Goal: Task Accomplishment & Management: Use online tool/utility

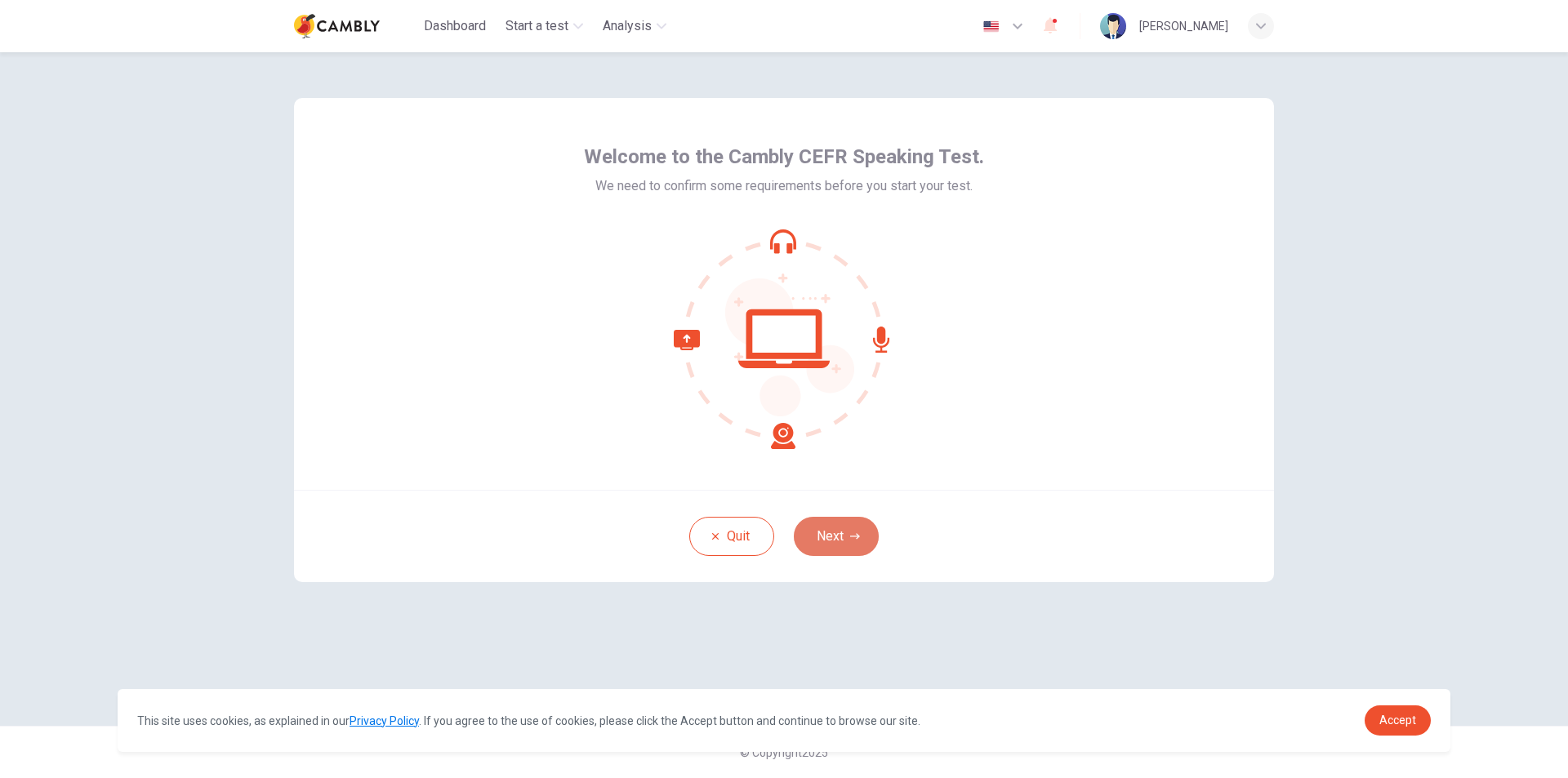
click at [850, 536] on icon "button" at bounding box center [854, 536] width 10 height 10
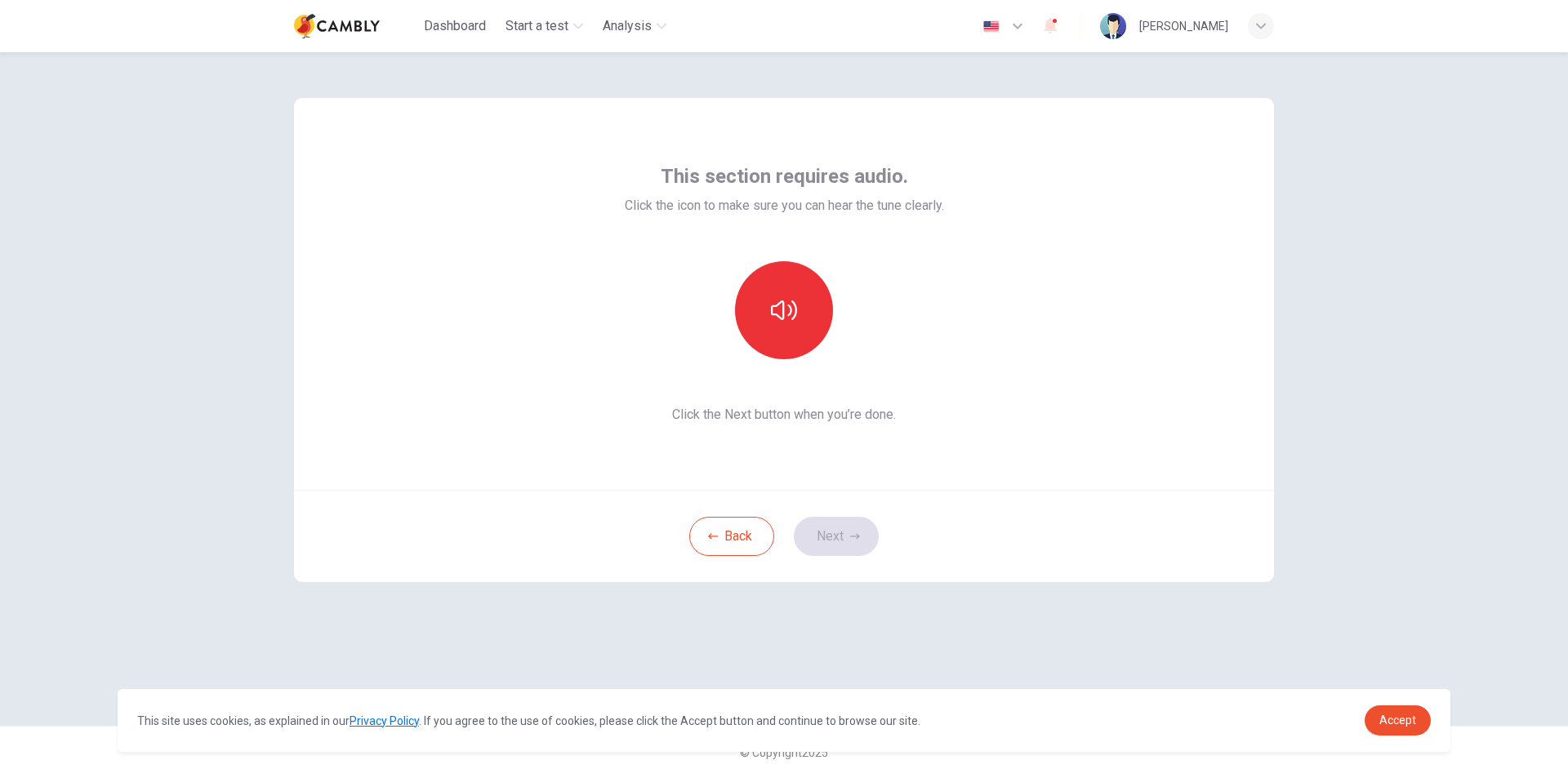
click at [669, 405] on span "Click the Next button when you’re done." at bounding box center [784, 414] width 320 height 19
click at [712, 412] on span "Click the Next button when you’re done." at bounding box center [784, 414] width 320 height 19
click at [731, 410] on span "Click the Next button when you’re done." at bounding box center [784, 414] width 320 height 19
click at [821, 408] on span "Click the Next button when you’re done." at bounding box center [784, 414] width 320 height 19
click at [819, 413] on span "Click the Next button when you’re done." at bounding box center [784, 414] width 320 height 19
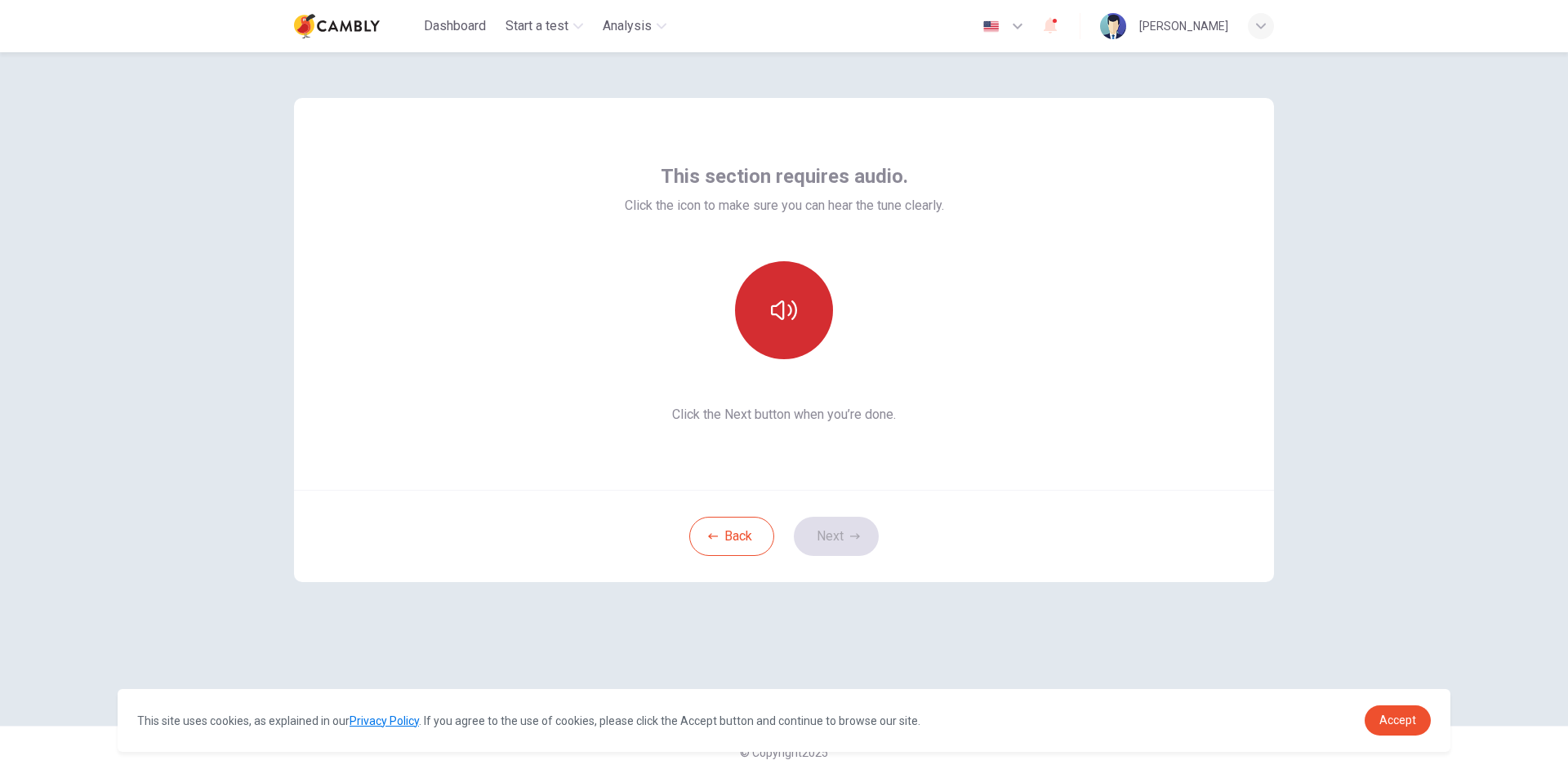
click at [786, 318] on icon "button" at bounding box center [784, 310] width 26 height 26
click at [843, 417] on span "Click the Next button when you’re done." at bounding box center [784, 414] width 320 height 19
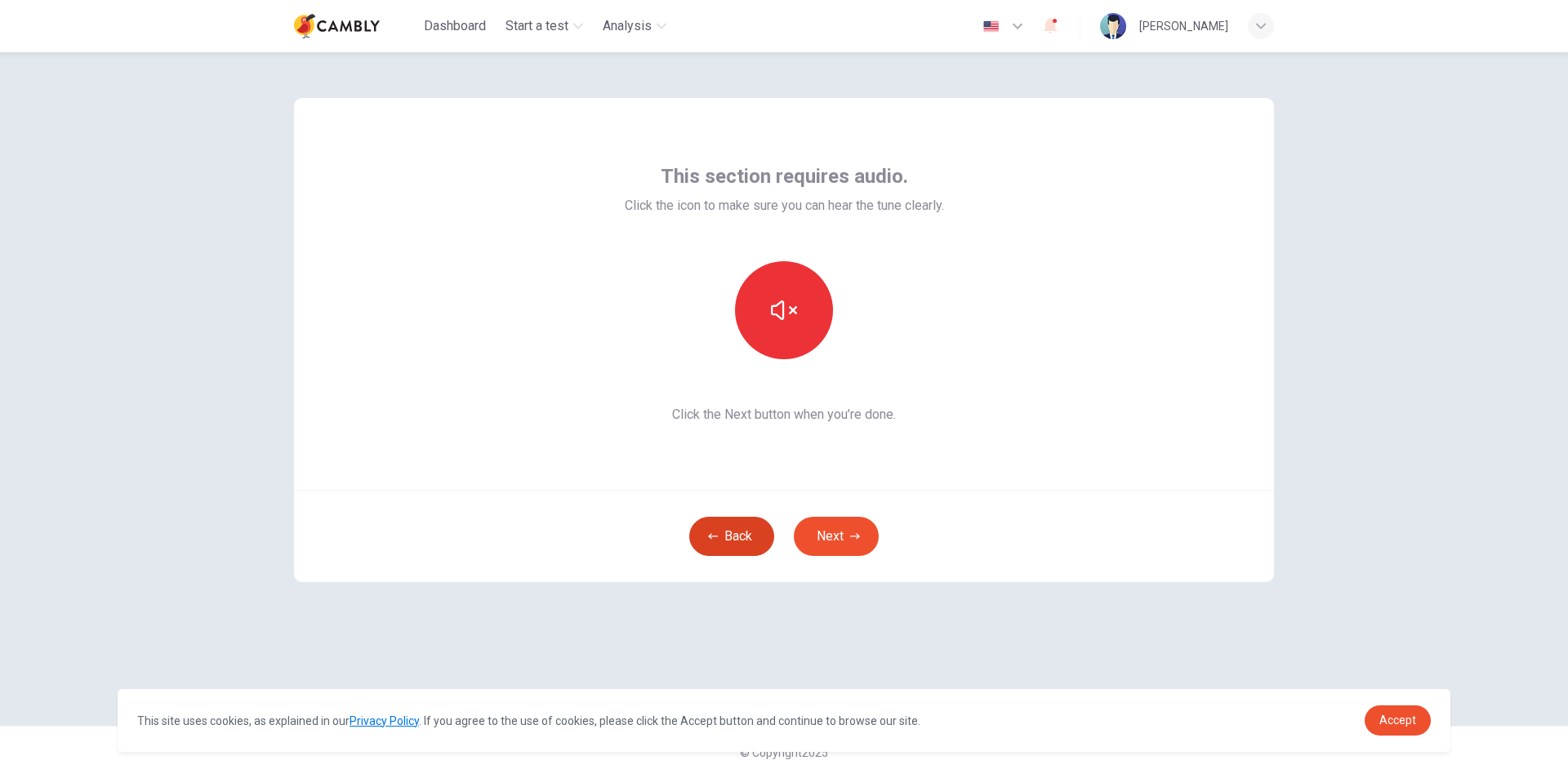
click at [736, 545] on button "Back" at bounding box center [731, 536] width 85 height 39
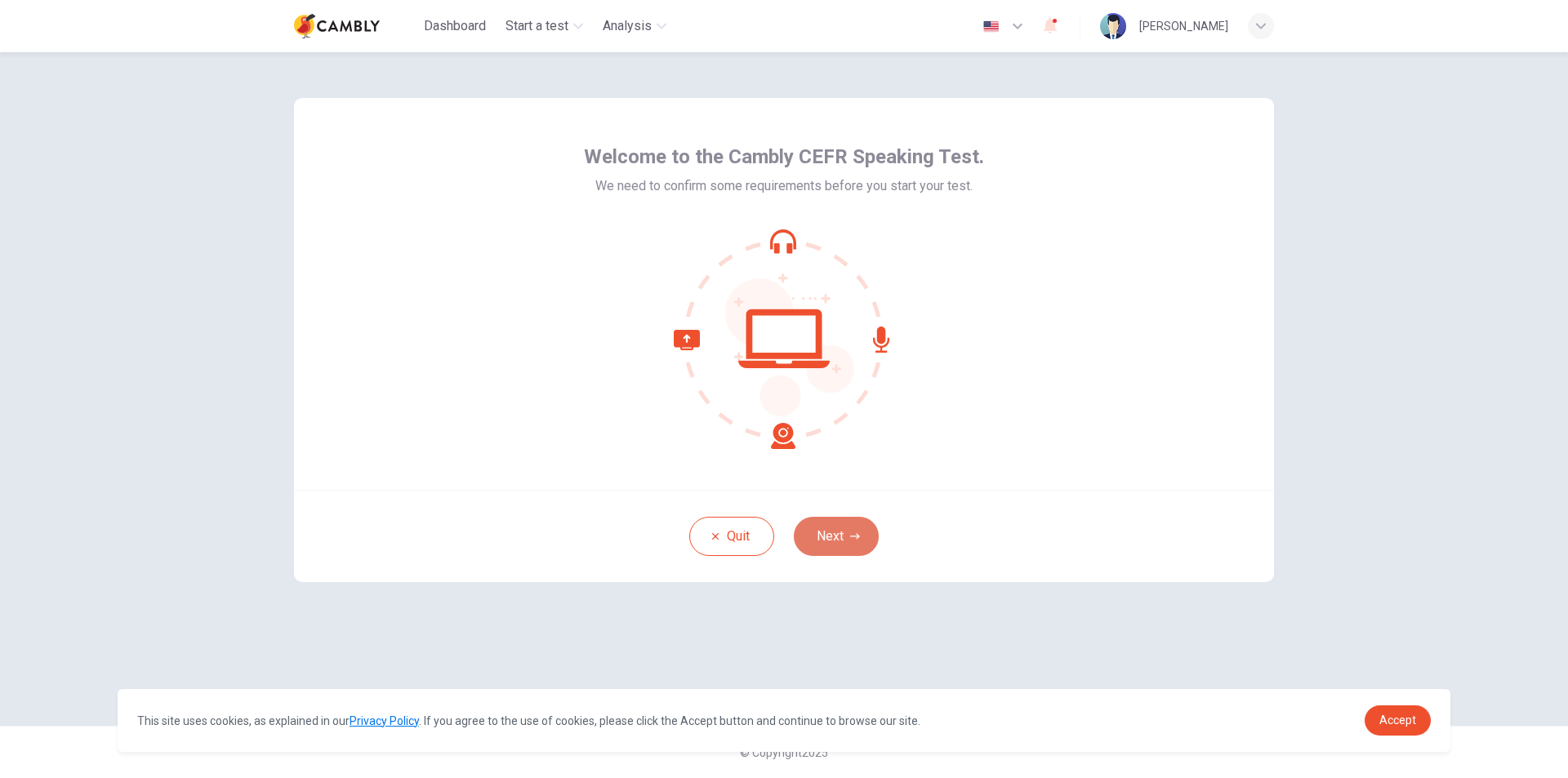
click at [842, 528] on button "Next" at bounding box center [836, 536] width 85 height 39
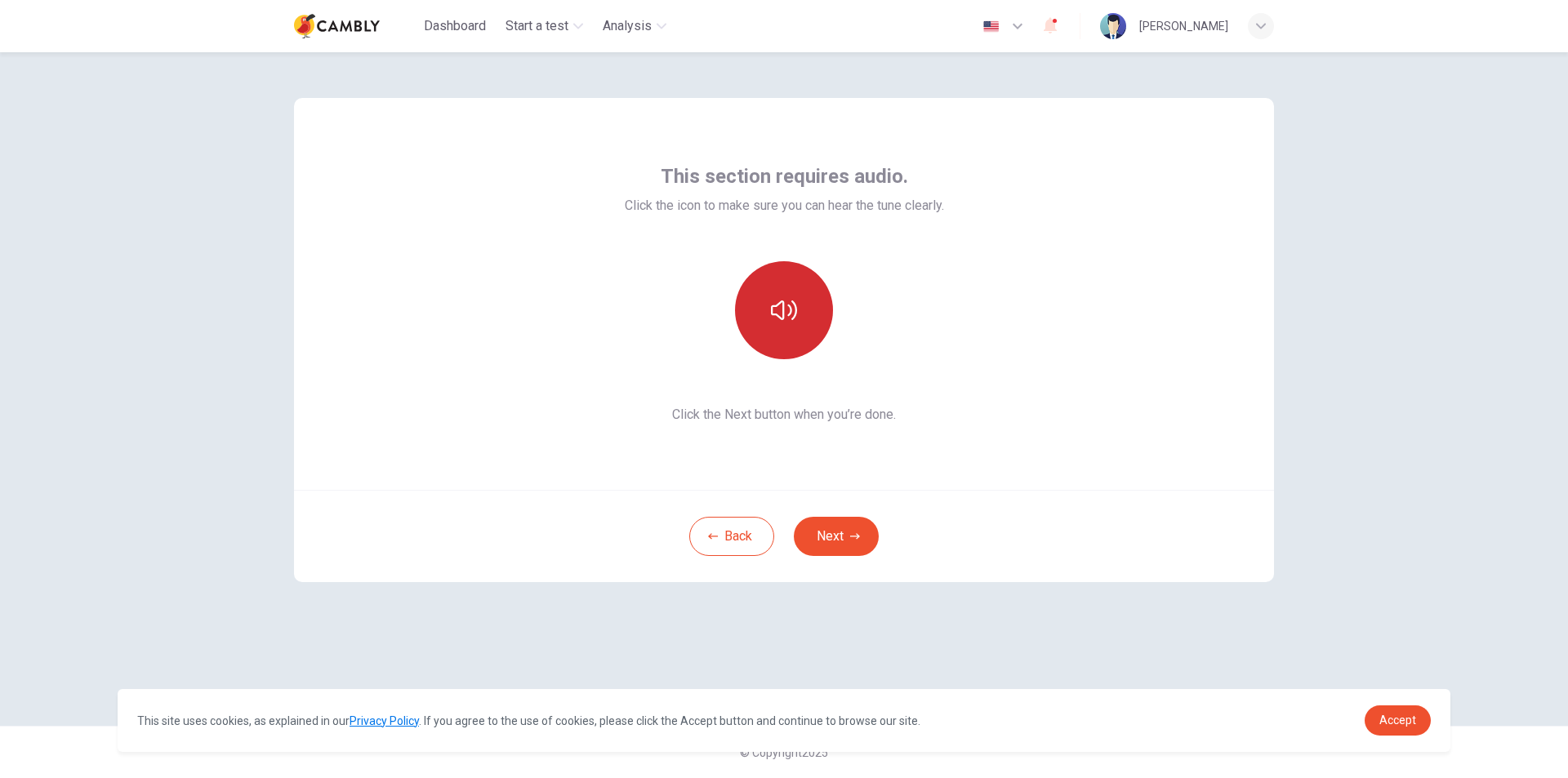
click at [797, 332] on button "button" at bounding box center [784, 310] width 98 height 98
click at [788, 336] on button "button" at bounding box center [784, 310] width 98 height 98
click at [822, 539] on button "Next" at bounding box center [836, 536] width 85 height 39
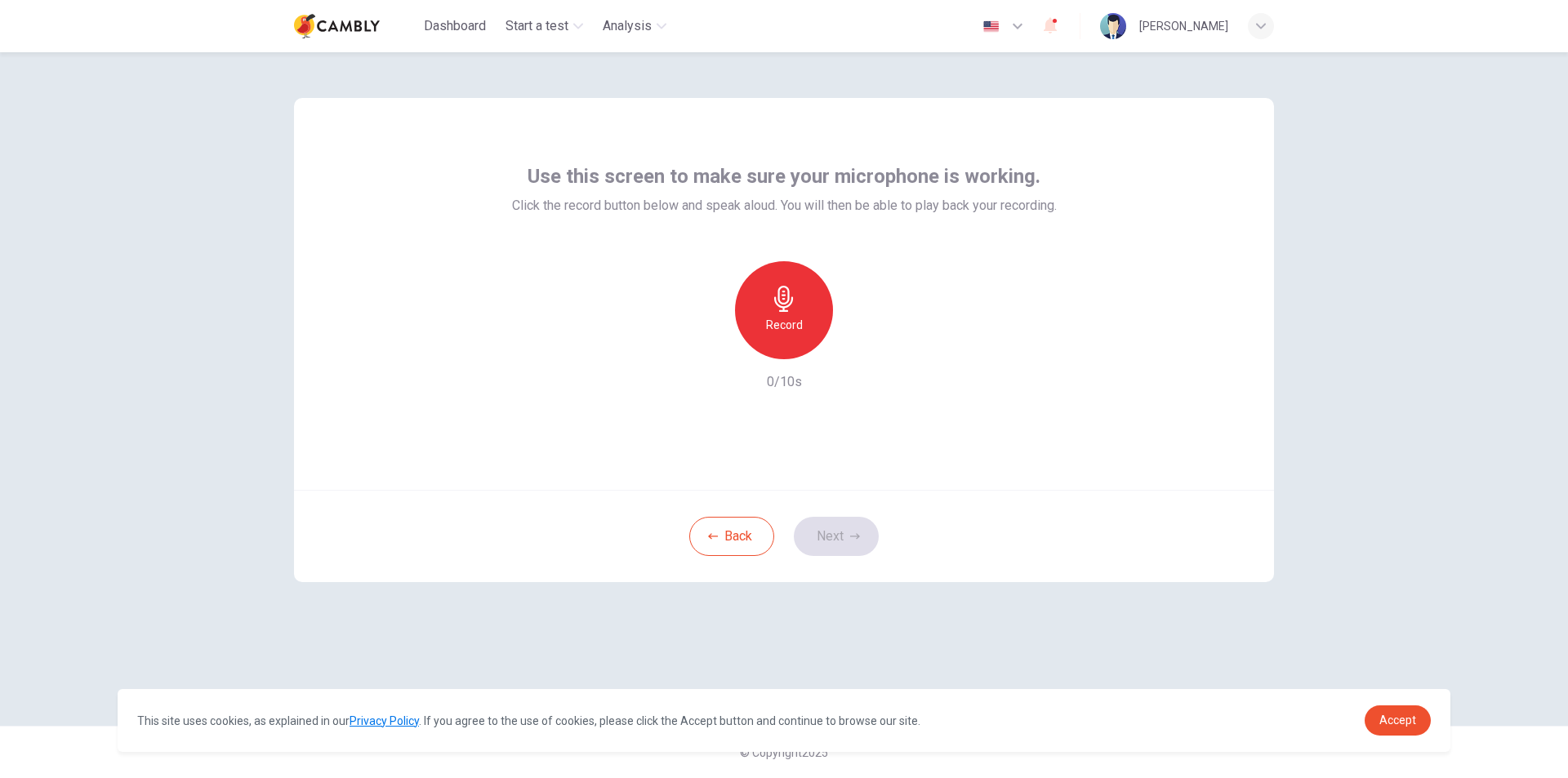
click at [970, 412] on div "Use this screen to make sure your microphone is working. Click the record butto…" at bounding box center [784, 294] width 980 height 392
click at [1400, 727] on link "Accept" at bounding box center [1397, 720] width 66 height 30
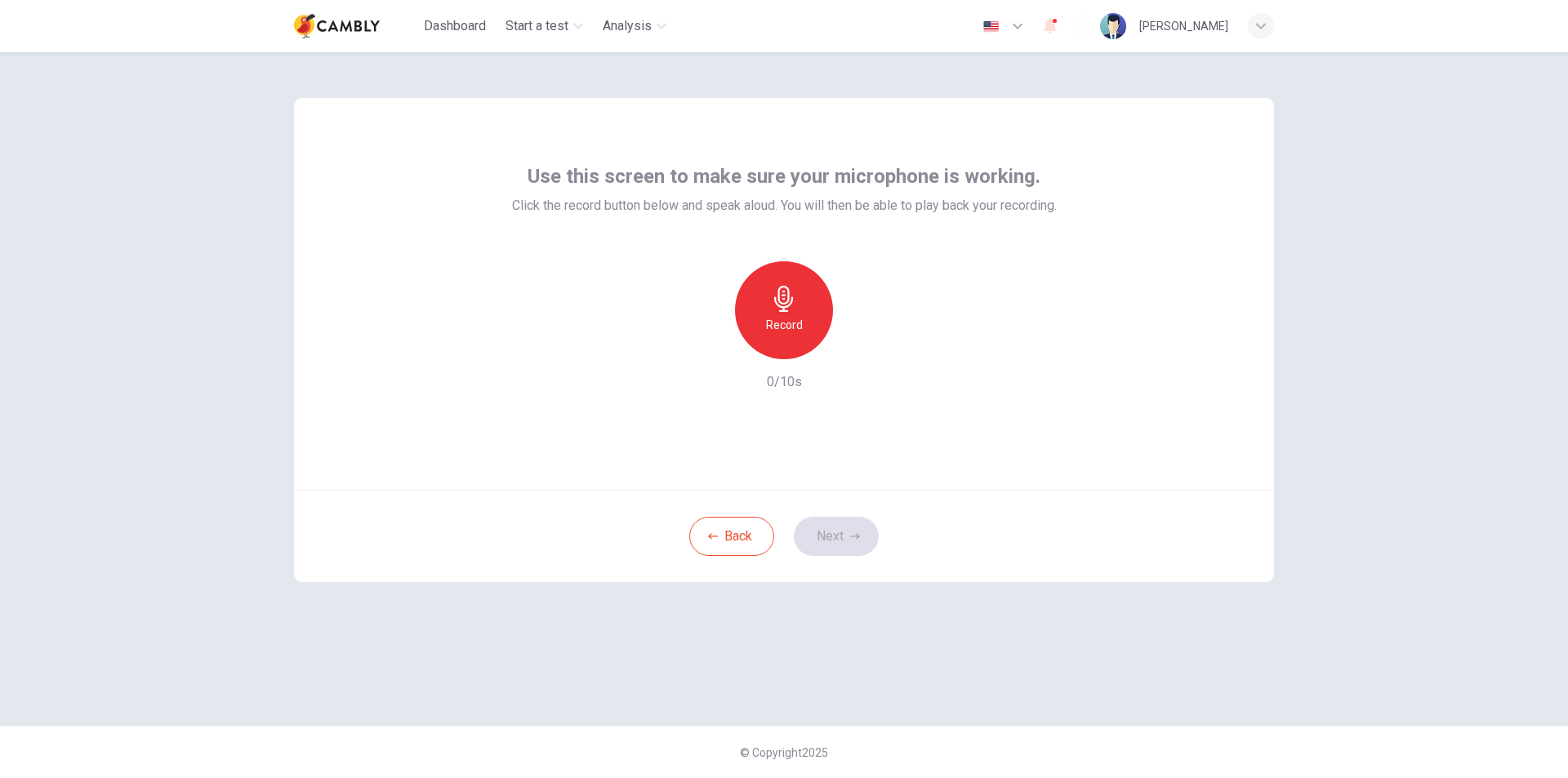
click at [835, 445] on div "Use this screen to make sure your microphone is working. Click the record butto…" at bounding box center [784, 294] width 980 height 392
click at [792, 345] on div "Record" at bounding box center [784, 310] width 98 height 98
click at [844, 544] on button "Next" at bounding box center [836, 536] width 85 height 39
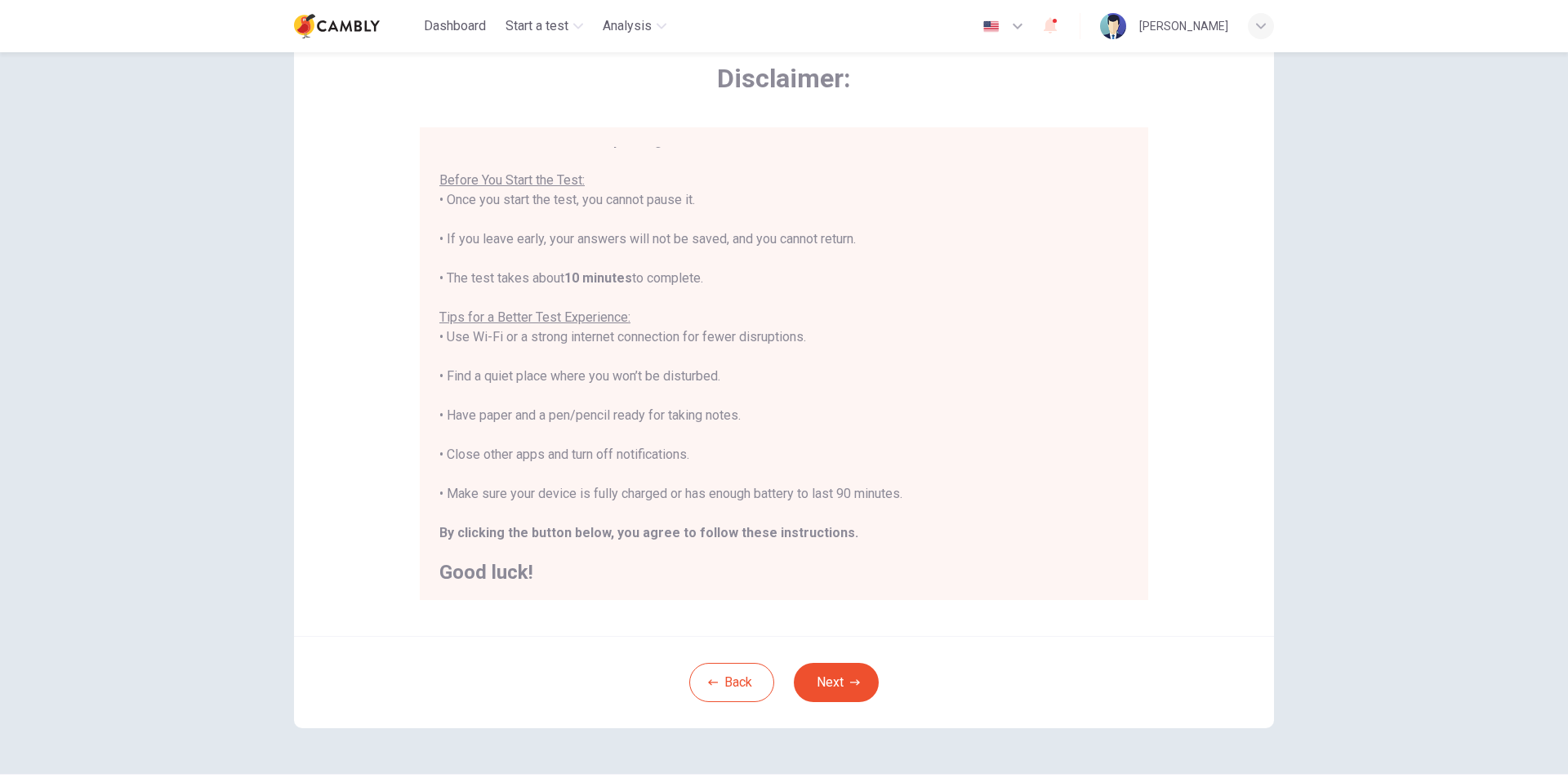
scroll to position [18, 0]
click at [839, 678] on button "Next" at bounding box center [836, 682] width 85 height 39
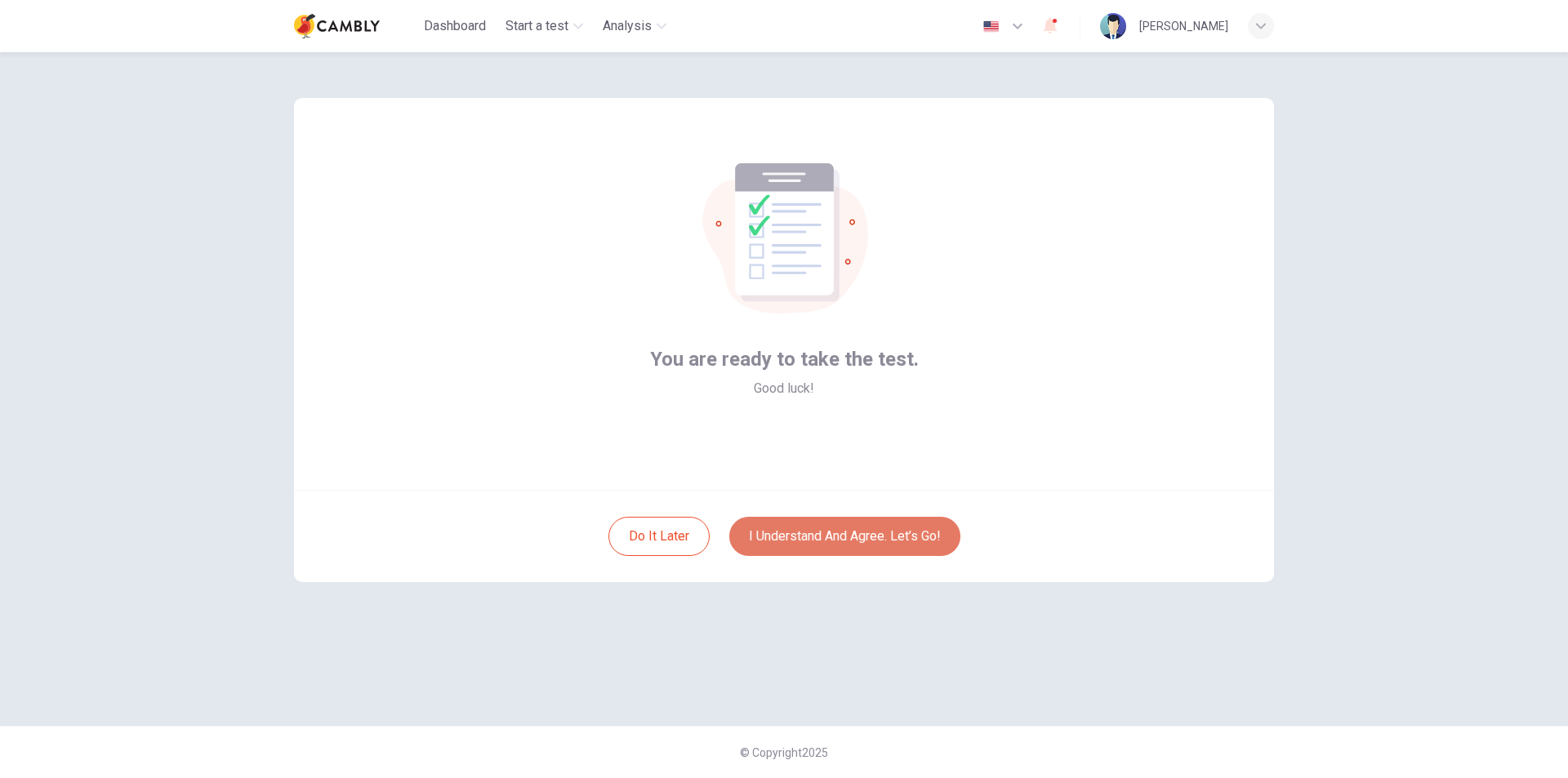
click at [837, 540] on button "I understand and agree. Let’s go!" at bounding box center [845, 536] width 231 height 39
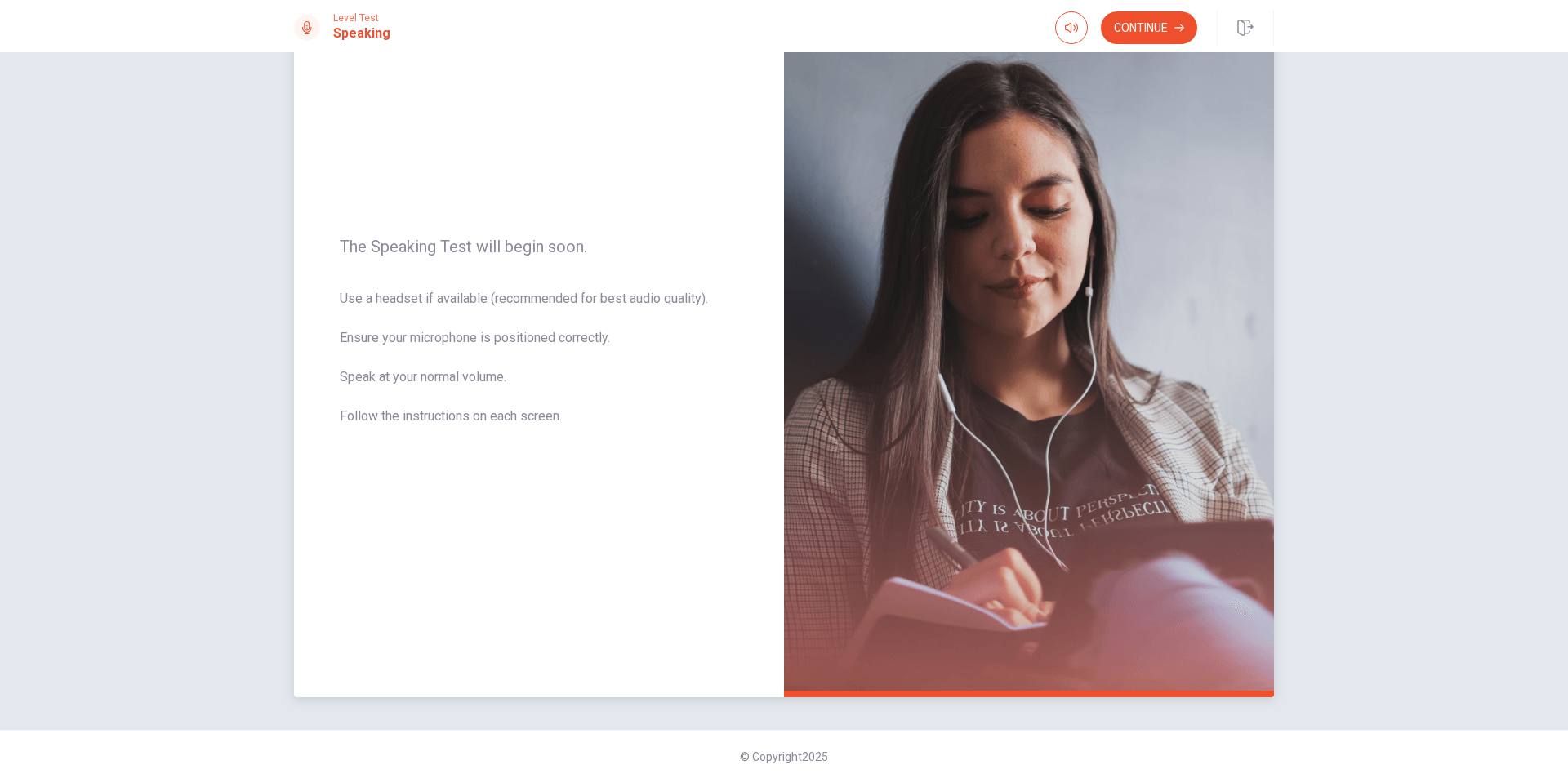
scroll to position [104, 0]
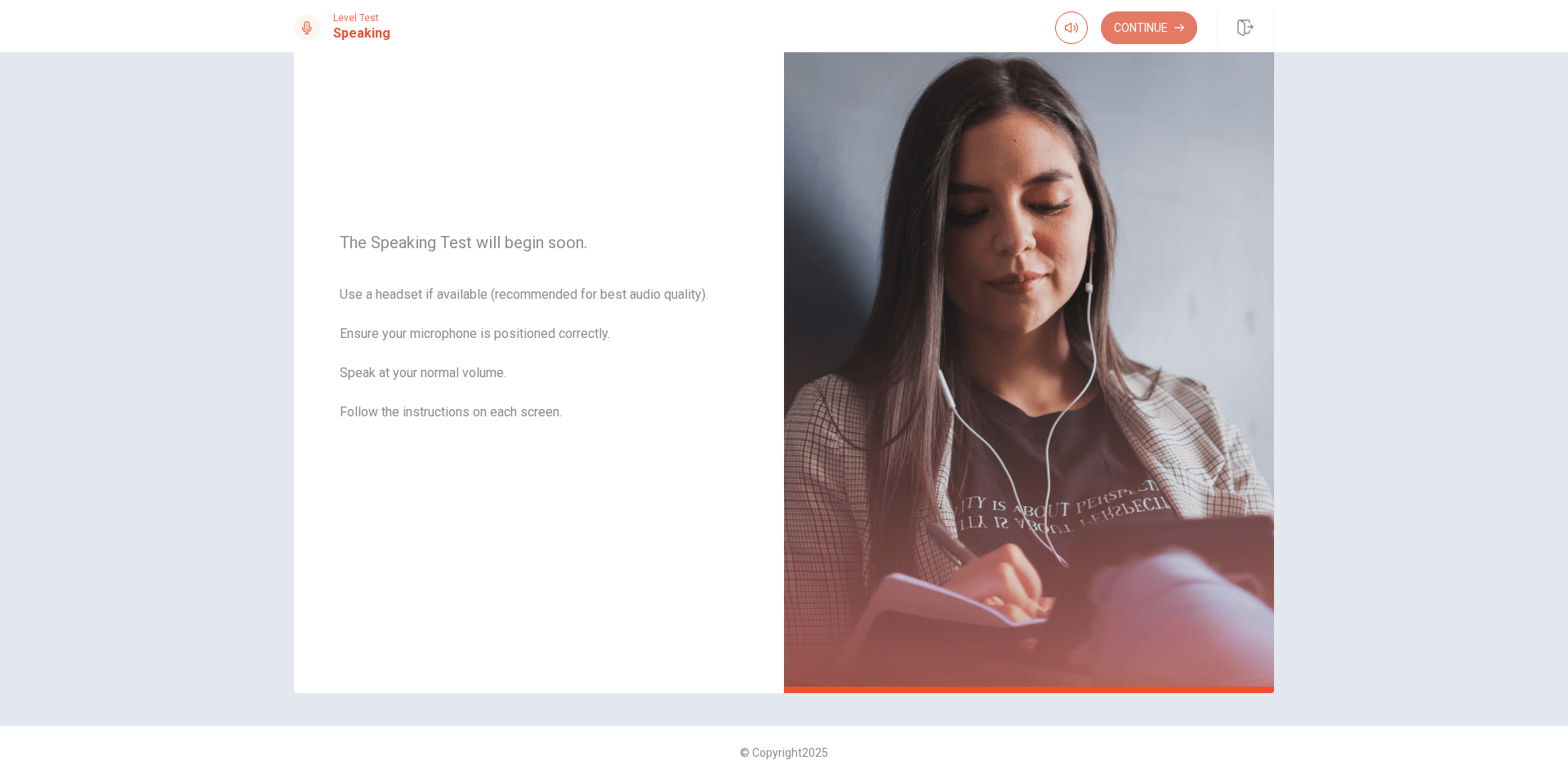
click at [1144, 16] on button "Continue" at bounding box center [1148, 28] width 96 height 33
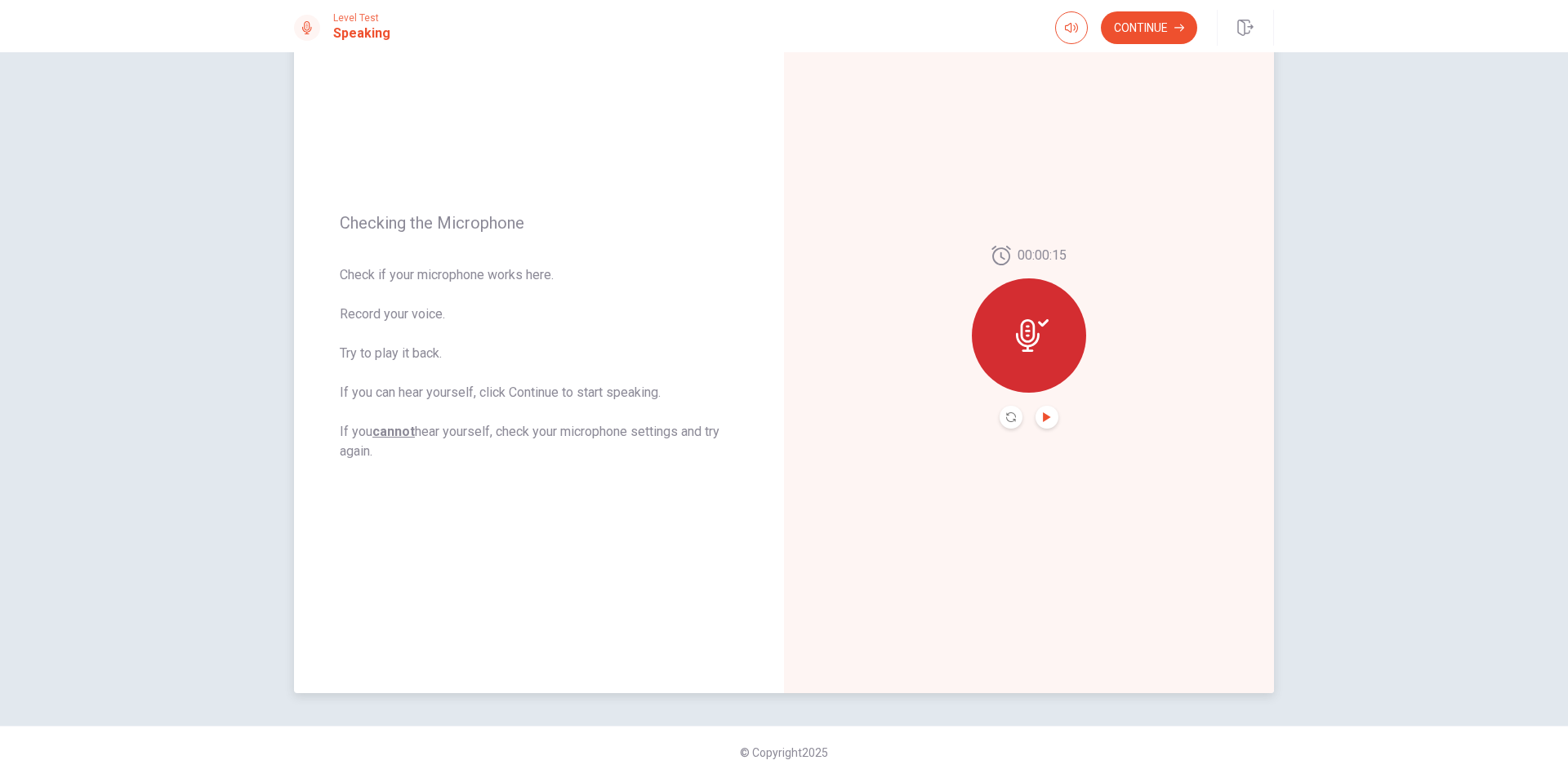
click at [1043, 420] on icon "Play Audio" at bounding box center [1046, 417] width 7 height 10
click at [1149, 29] on button "Continue" at bounding box center [1148, 28] width 96 height 33
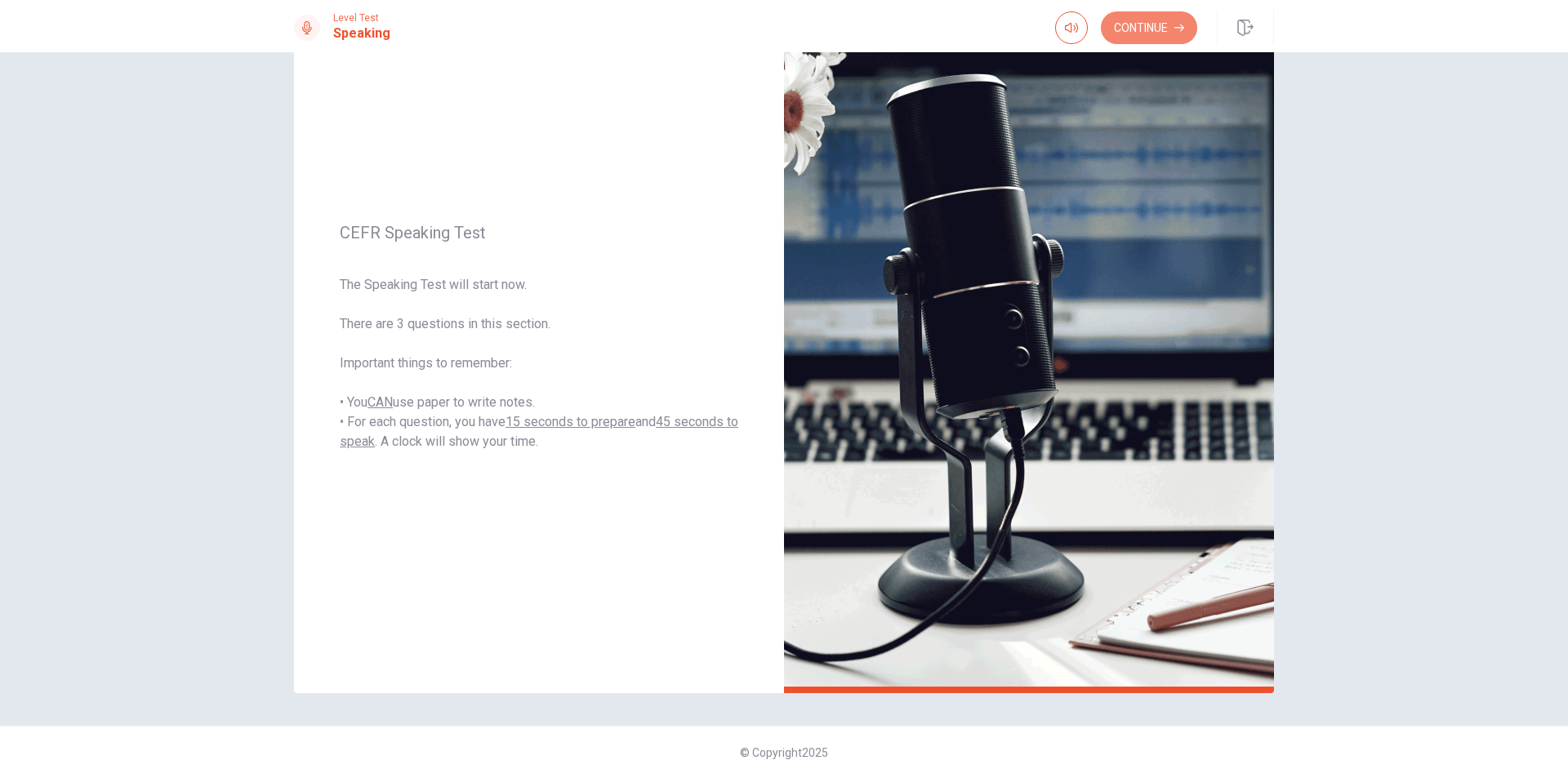
click at [1161, 20] on button "Continue" at bounding box center [1148, 28] width 96 height 33
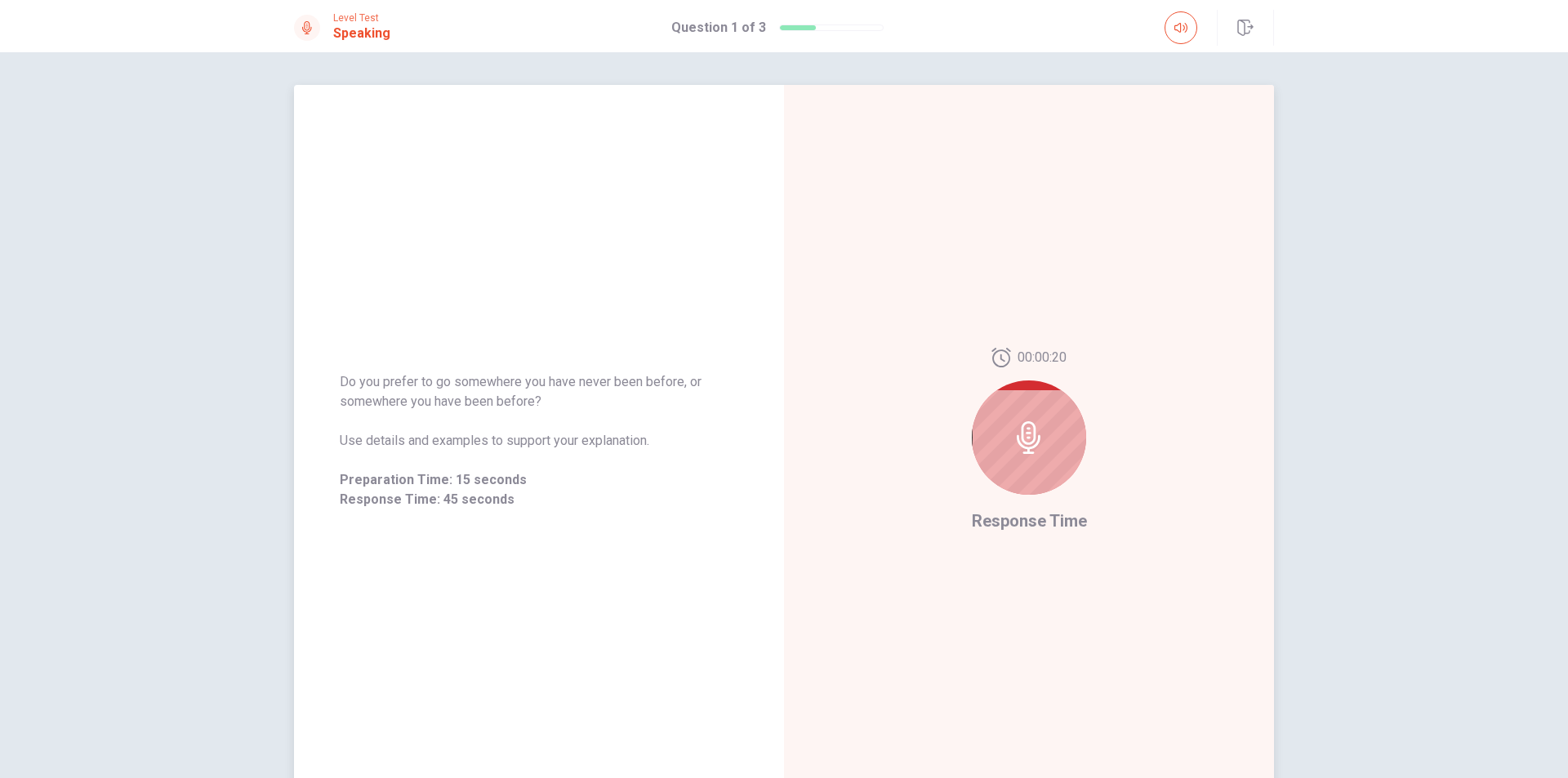
click at [1012, 449] on icon at bounding box center [1029, 438] width 33 height 33
click at [1018, 433] on icon at bounding box center [1029, 438] width 24 height 33
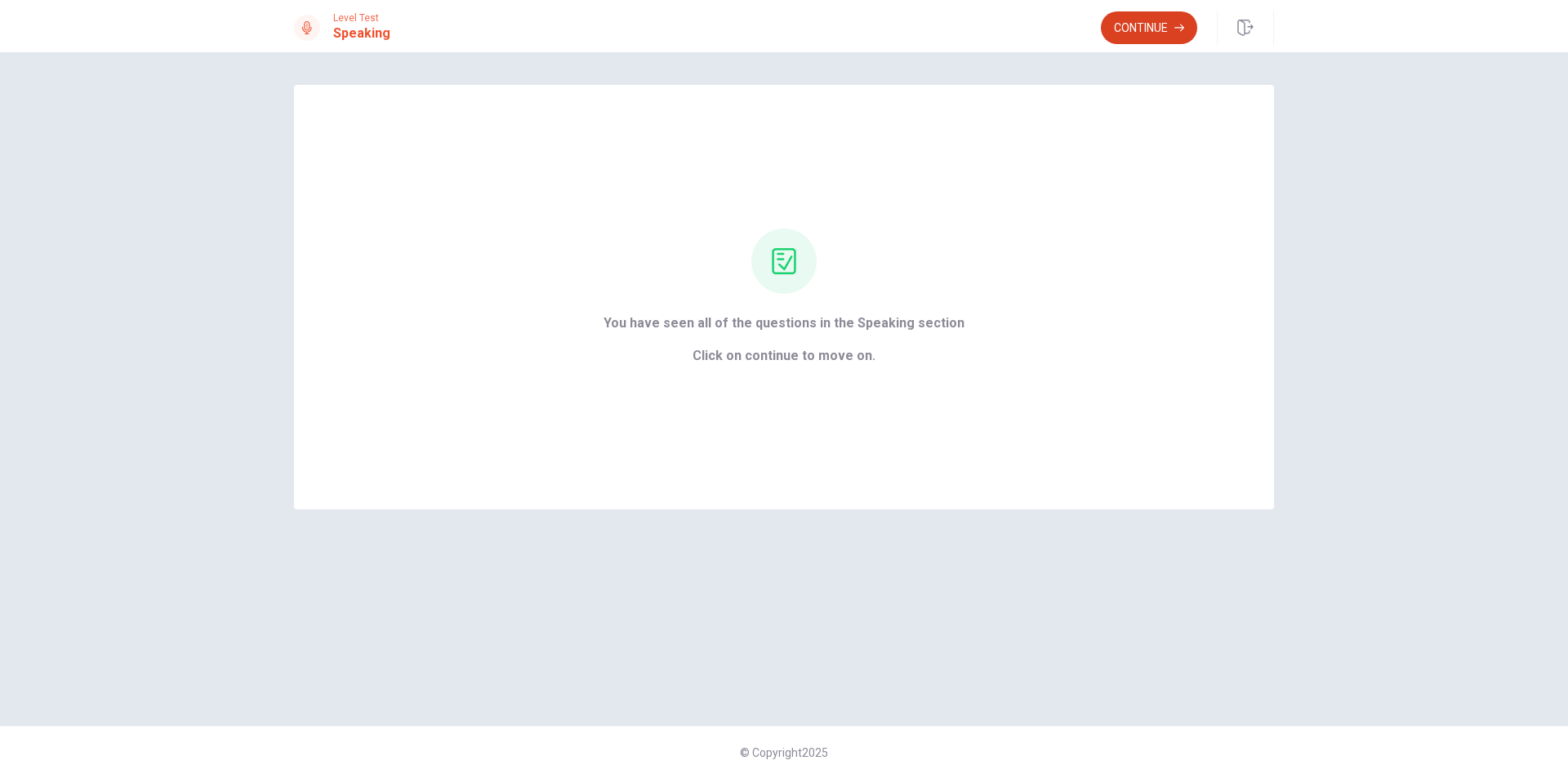
click at [1168, 23] on button "Continue" at bounding box center [1148, 28] width 96 height 33
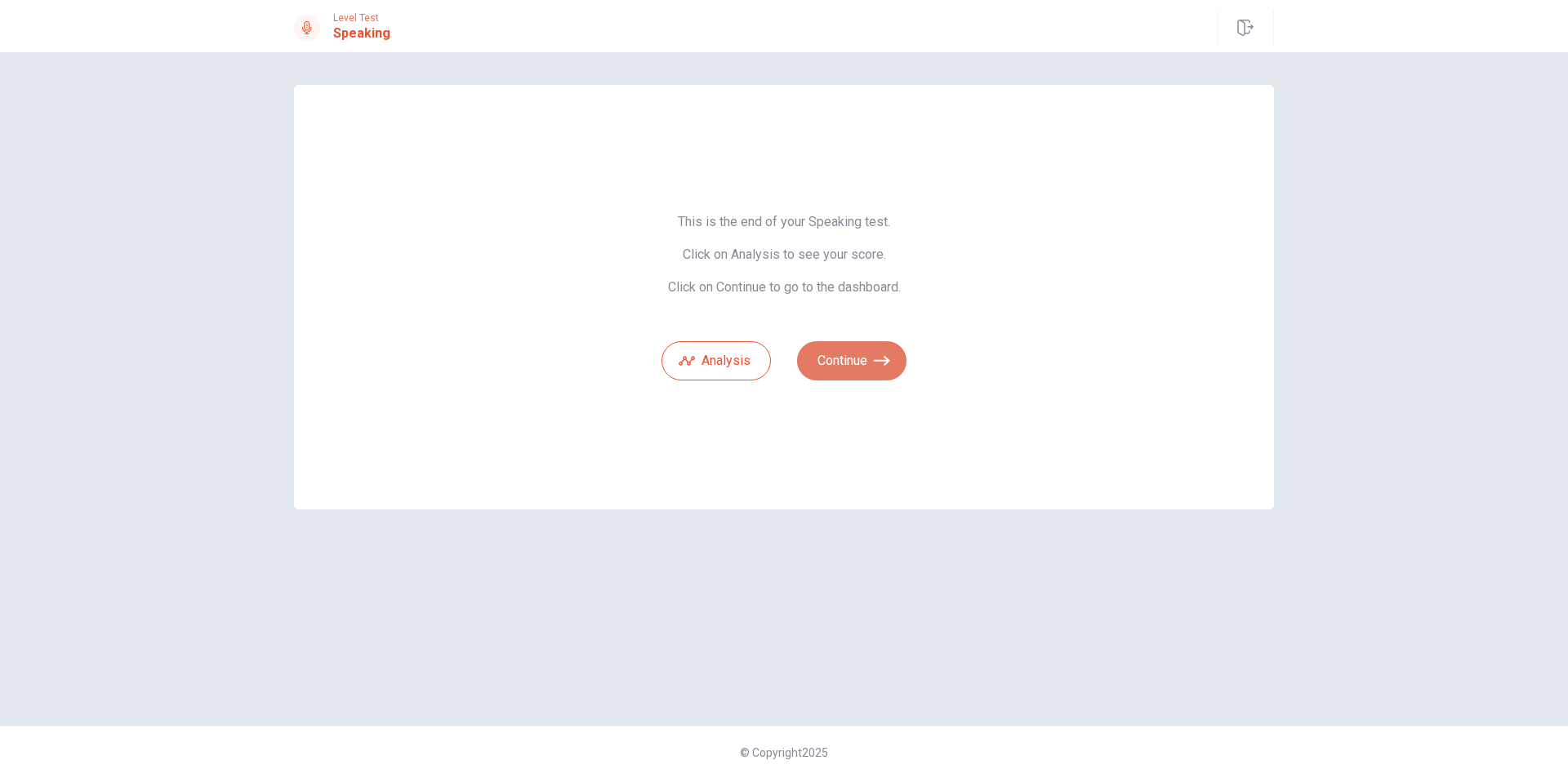
click at [852, 364] on button "Continue" at bounding box center [852, 361] width 109 height 39
